Goal: Book appointment/travel/reservation

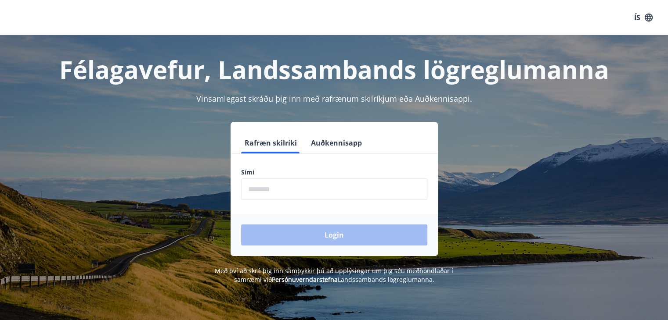
click at [279, 192] on input "phone" at bounding box center [334, 190] width 186 height 22
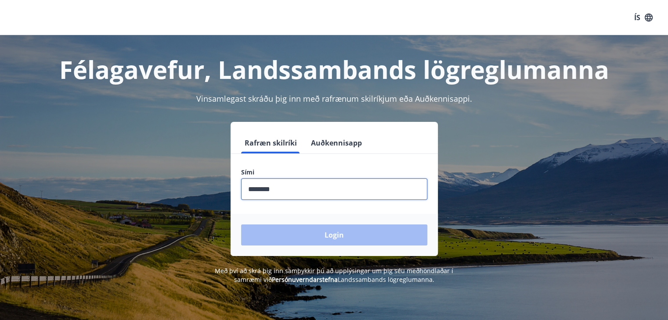
drag, startPoint x: 284, startPoint y: 189, endPoint x: 178, endPoint y: 197, distance: 106.1
click at [176, 197] on div "Rafræn skilríki Auðkennisapp Sími ​ Login" at bounding box center [334, 189] width 611 height 134
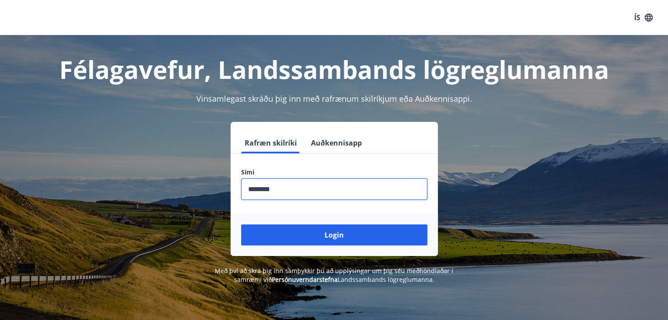
type input "********"
click at [241, 225] on button "Login" at bounding box center [334, 235] width 186 height 21
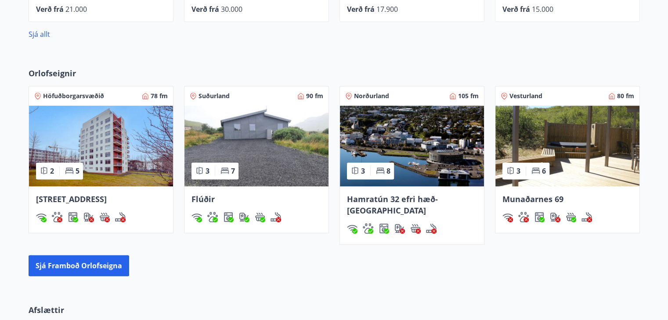
scroll to position [527, 0]
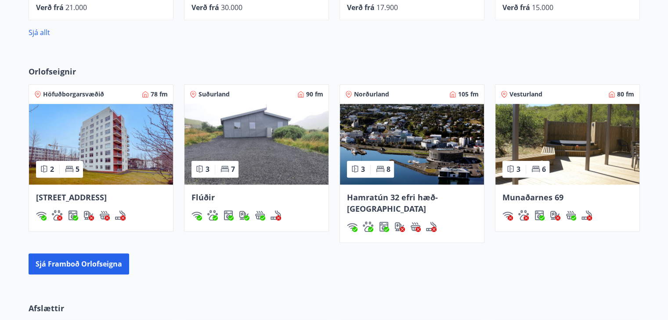
click at [404, 197] on span "Hamratún 32 efri hæð- [GEOGRAPHIC_DATA]" at bounding box center [392, 203] width 91 height 22
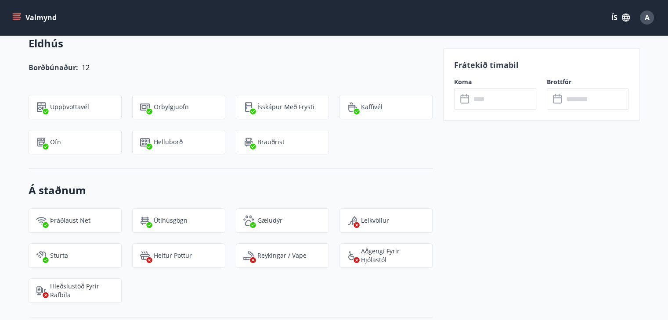
scroll to position [742, 0]
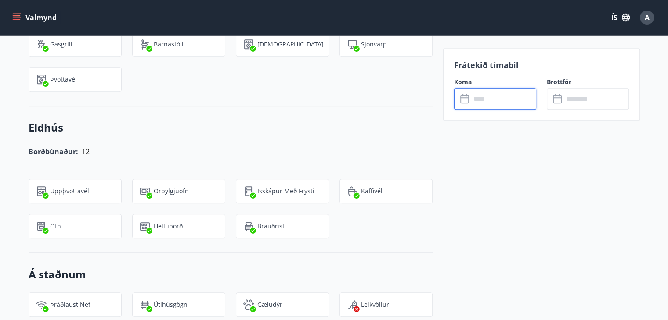
click at [482, 104] on input "text" at bounding box center [503, 99] width 65 height 22
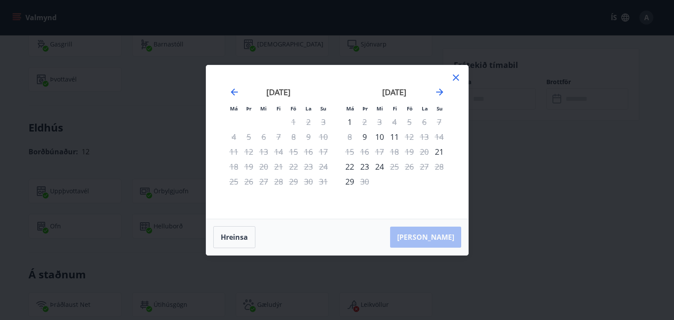
click at [457, 77] on icon at bounding box center [456, 77] width 11 height 11
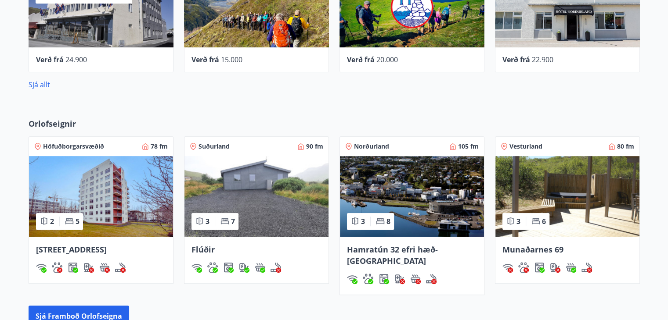
scroll to position [512, 0]
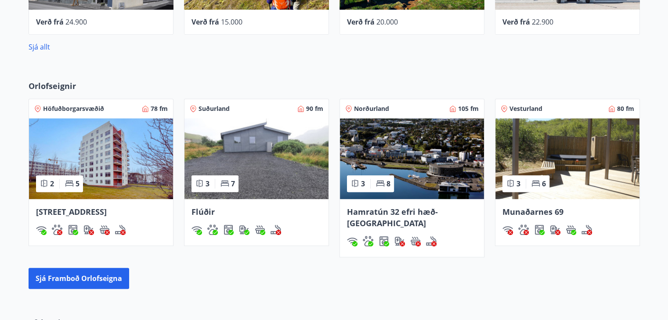
click at [207, 209] on span "Flúðir" at bounding box center [202, 212] width 23 height 11
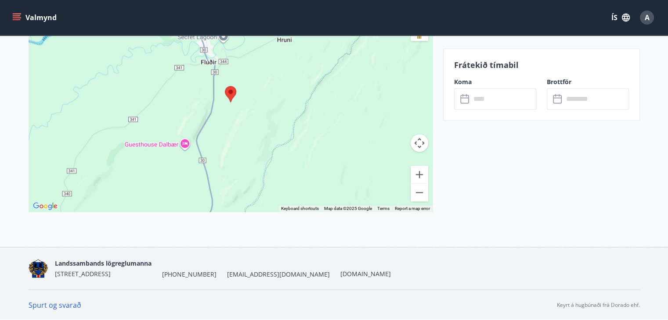
scroll to position [1015, 0]
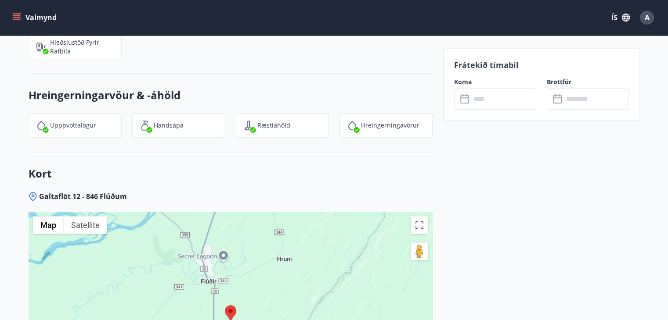
click at [488, 101] on input "text" at bounding box center [503, 99] width 65 height 22
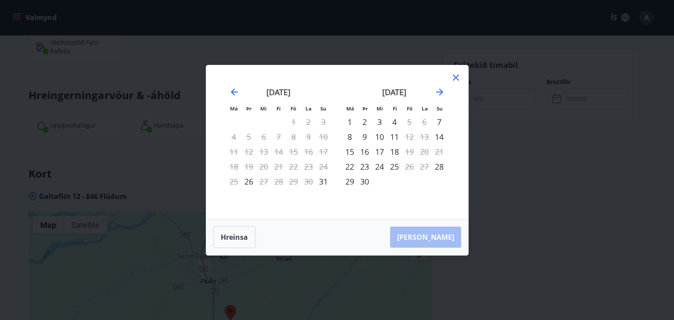
click at [458, 78] on icon at bounding box center [456, 77] width 11 height 11
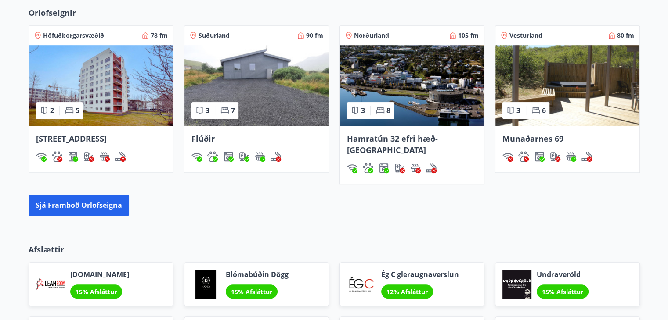
scroll to position [630, 0]
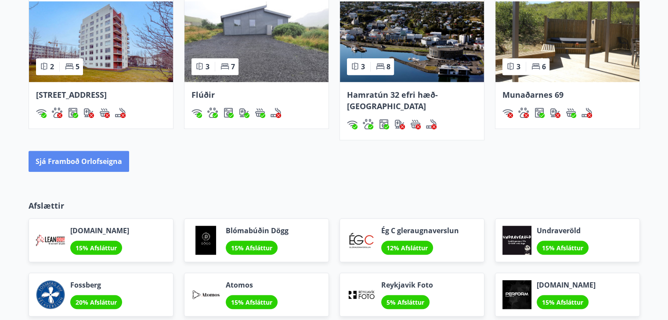
click at [68, 151] on button "Sjá framboð orlofseigna" at bounding box center [79, 161] width 101 height 21
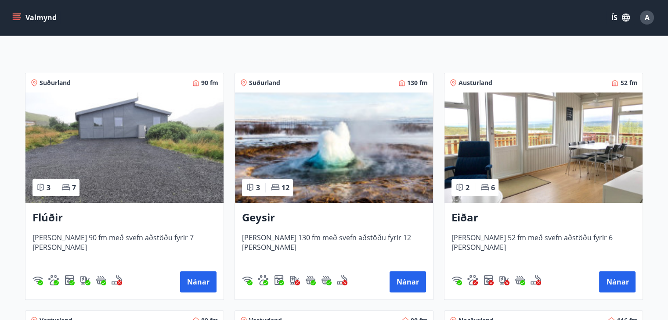
scroll to position [176, 0]
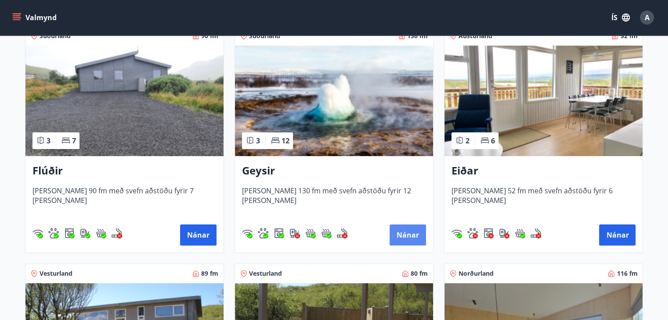
click at [406, 234] on button "Nánar" at bounding box center [407, 235] width 36 height 21
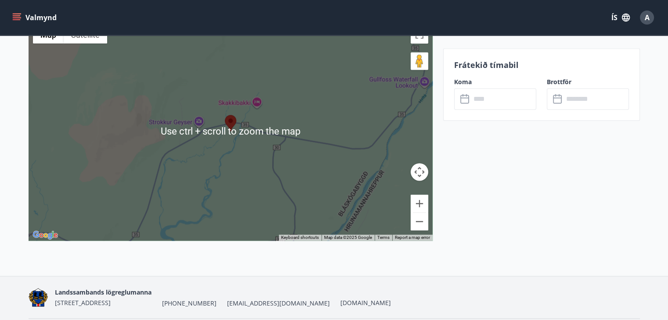
scroll to position [1319, 0]
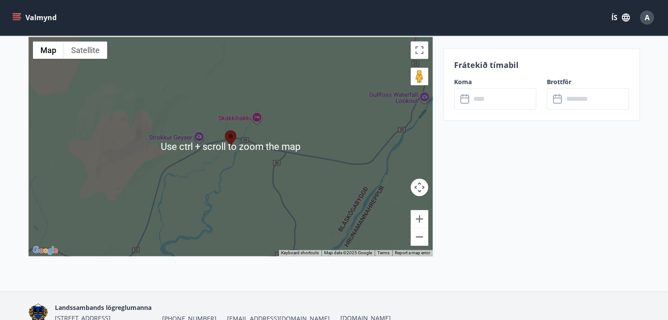
click at [515, 107] on input "text" at bounding box center [503, 99] width 65 height 22
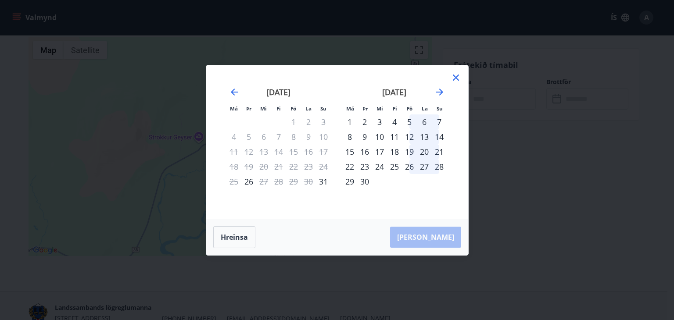
click at [457, 77] on icon at bounding box center [456, 78] width 6 height 6
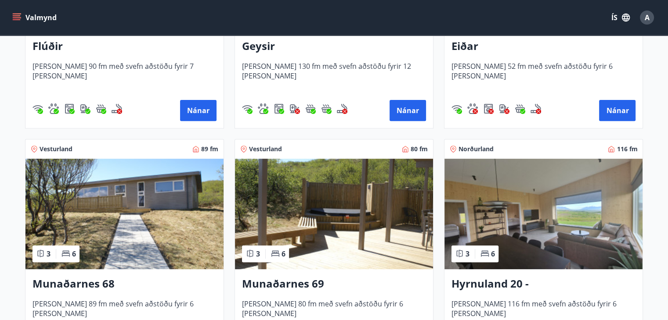
scroll to position [351, 0]
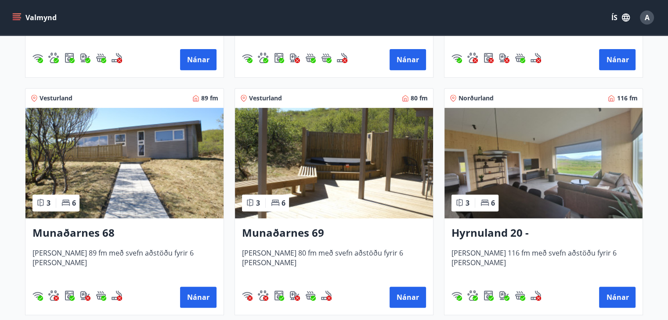
click at [299, 230] on h3 "Munaðarnes 69" at bounding box center [334, 234] width 184 height 16
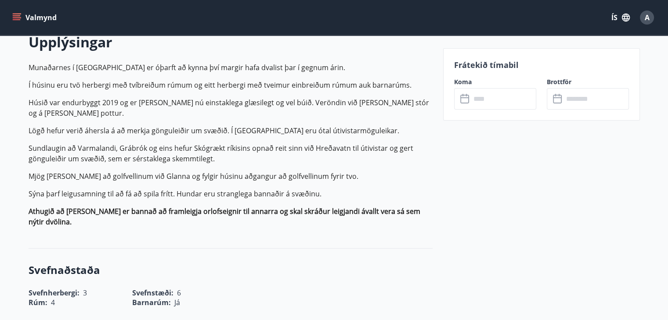
scroll to position [263, 0]
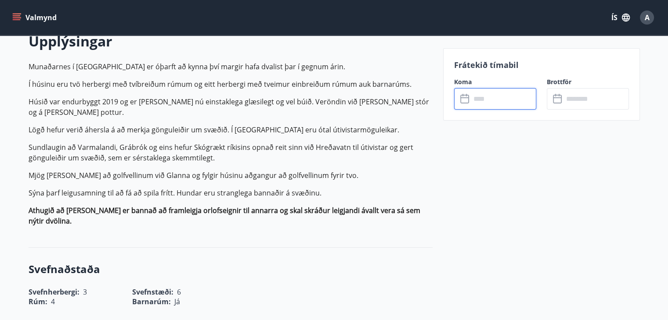
click at [487, 103] on input "text" at bounding box center [503, 99] width 65 height 22
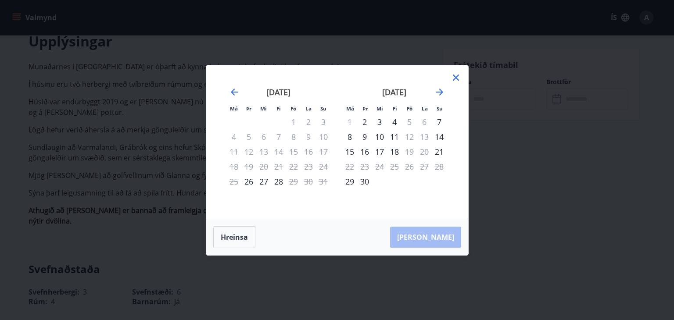
click at [455, 78] on icon at bounding box center [456, 77] width 11 height 11
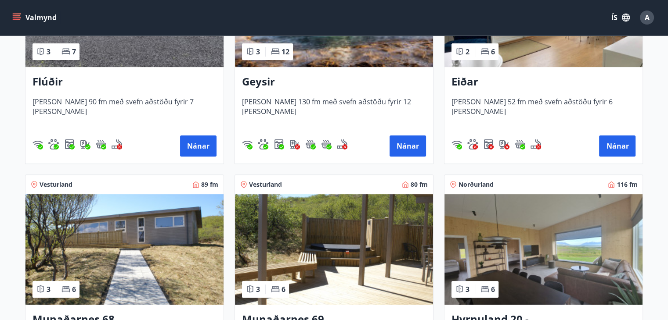
scroll to position [351, 0]
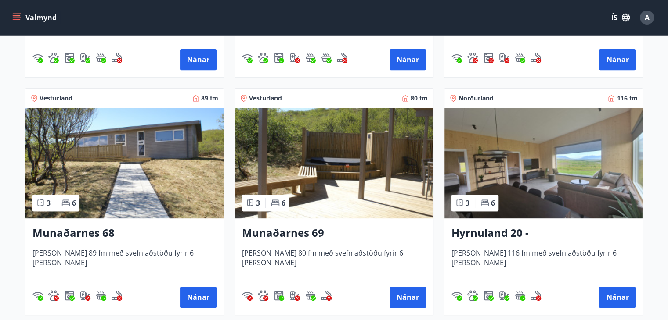
click at [118, 180] on img at bounding box center [124, 163] width 198 height 111
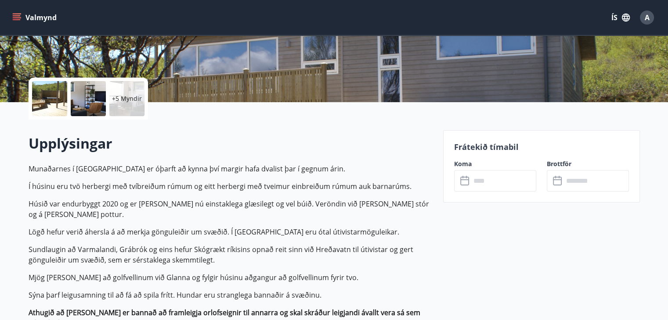
scroll to position [176, 0]
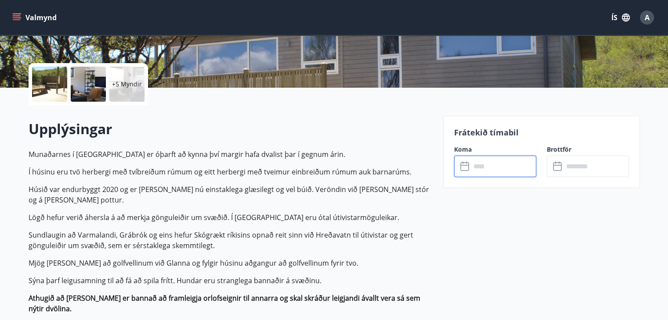
click at [491, 172] on input "text" at bounding box center [503, 167] width 65 height 22
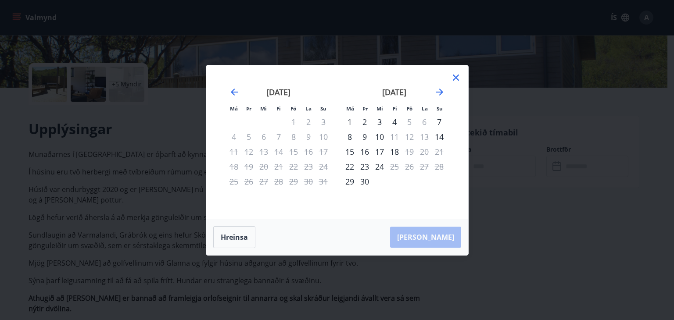
click at [455, 77] on icon at bounding box center [456, 77] width 11 height 11
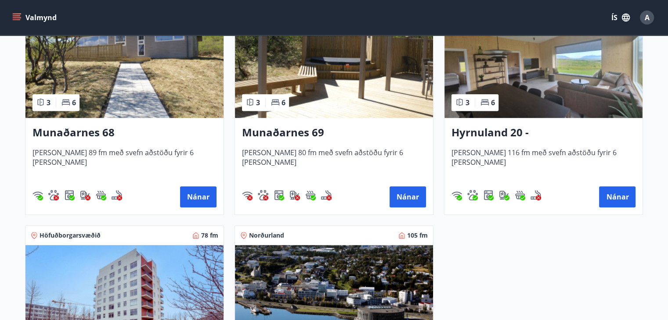
scroll to position [440, 0]
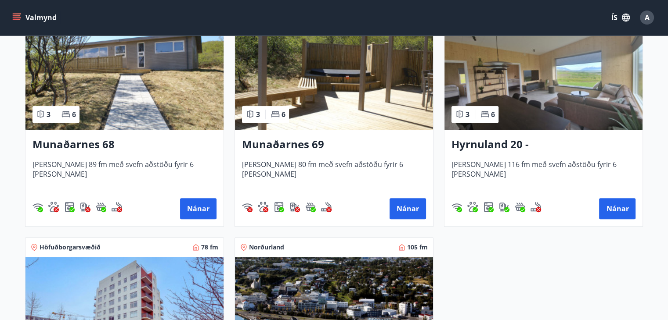
click at [518, 126] on img at bounding box center [543, 74] width 198 height 111
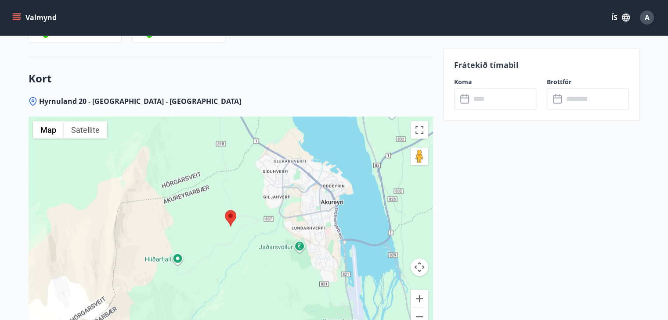
scroll to position [1215, 0]
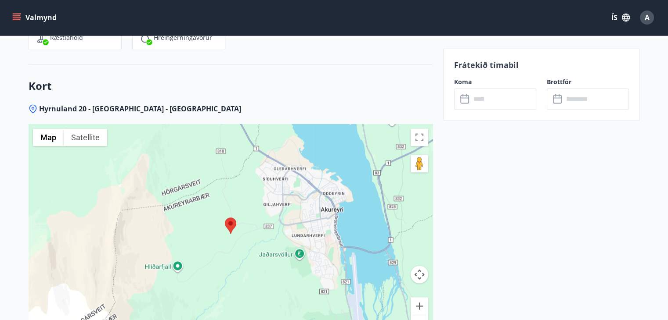
click at [485, 101] on input "text" at bounding box center [503, 99] width 65 height 22
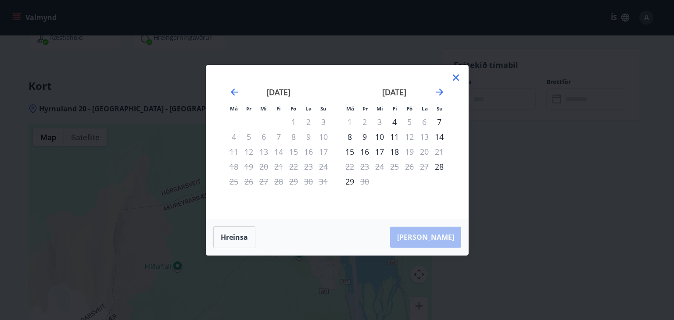
click at [458, 74] on icon at bounding box center [456, 77] width 11 height 11
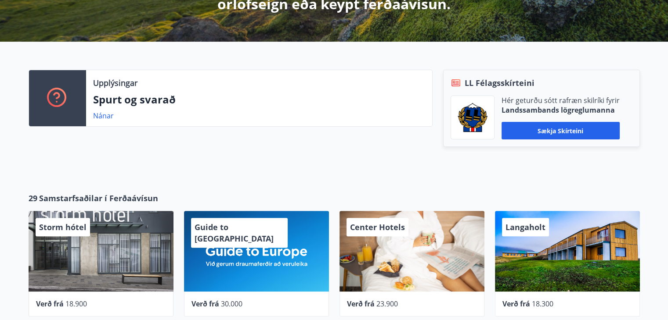
scroll to position [176, 0]
